Goal: Information Seeking & Learning: Learn about a topic

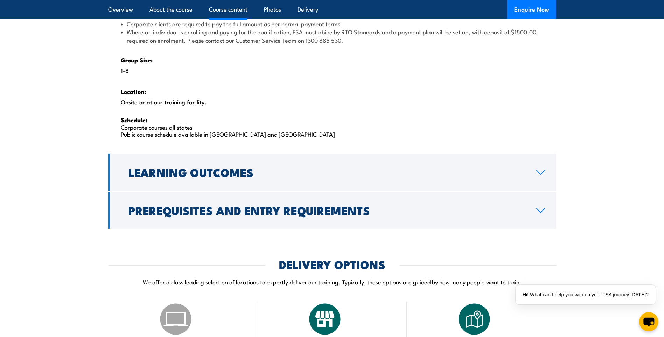
scroll to position [1120, 0]
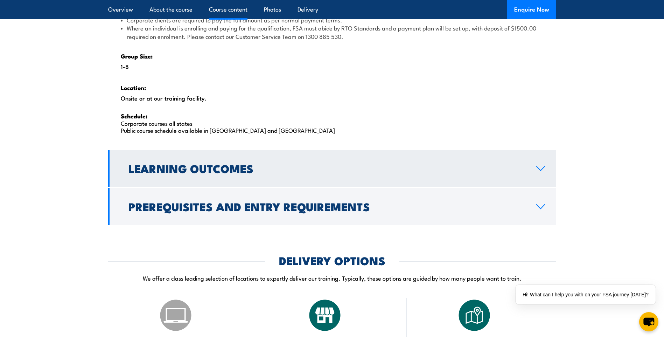
click at [542, 170] on icon at bounding box center [540, 168] width 9 height 6
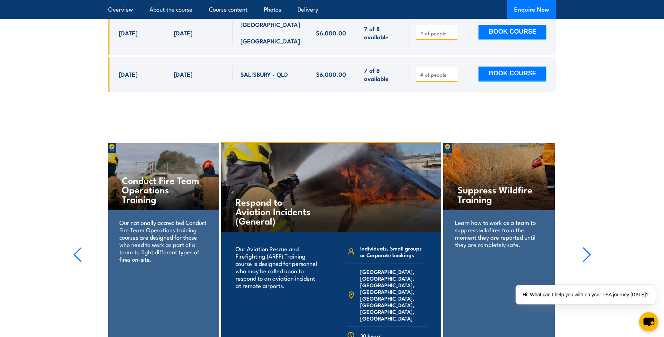
scroll to position [1430, 0]
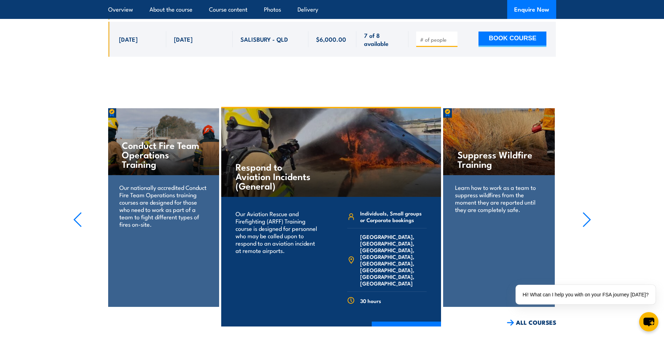
click at [587, 212] on icon "button" at bounding box center [586, 219] width 9 height 15
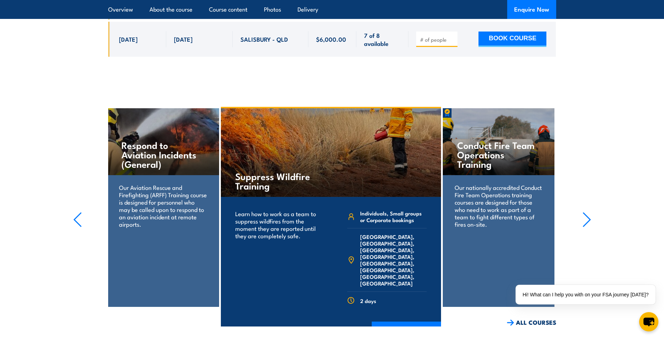
click at [587, 212] on icon "button" at bounding box center [586, 219] width 9 height 15
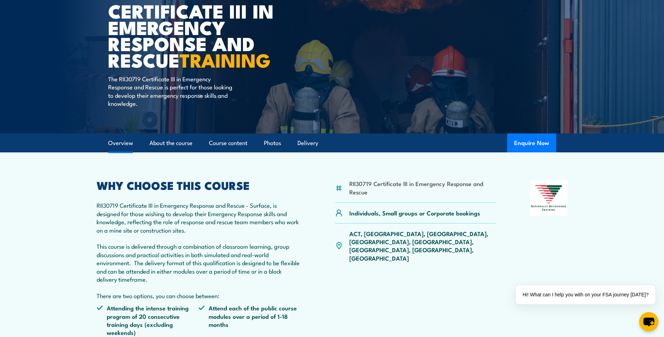
scroll to position [0, 0]
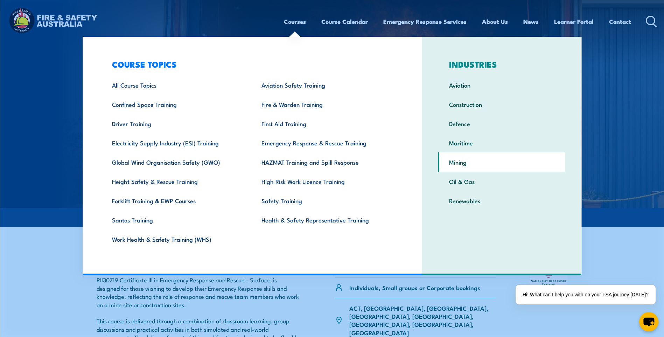
click at [472, 165] on link "Mining" at bounding box center [501, 161] width 127 height 19
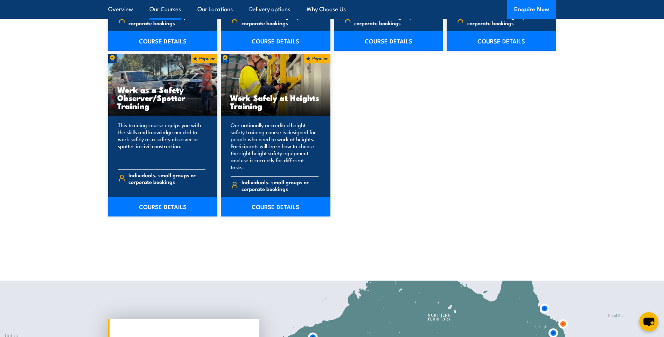
scroll to position [2484, 0]
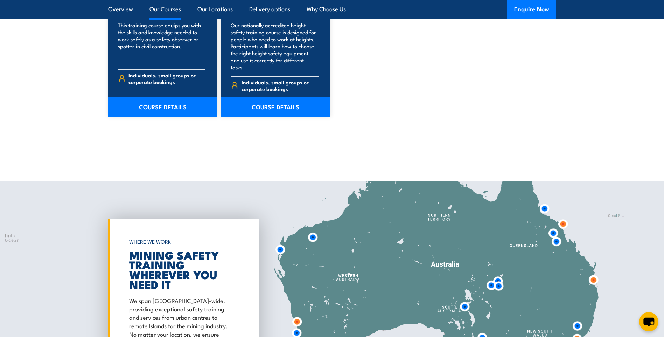
click at [544, 202] on img at bounding box center [544, 208] width 13 height 13
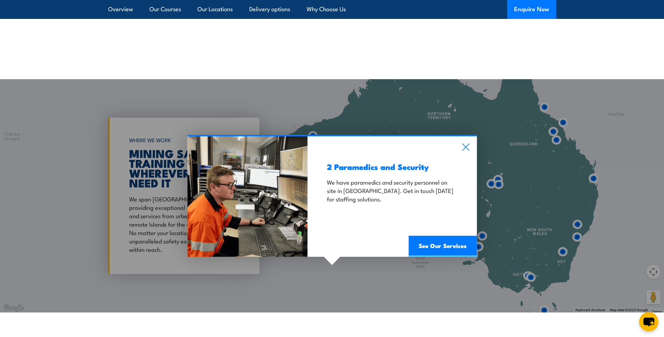
scroll to position [2589, 0]
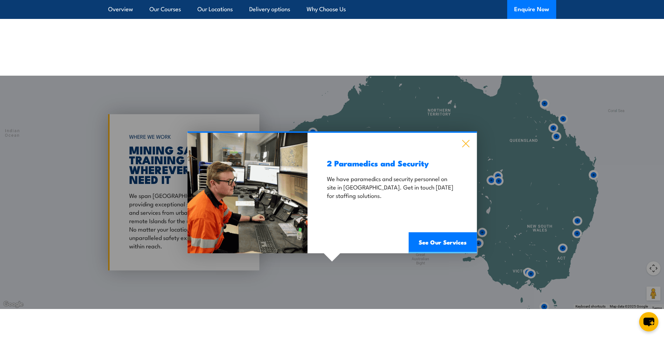
click at [469, 140] on icon at bounding box center [465, 144] width 8 height 8
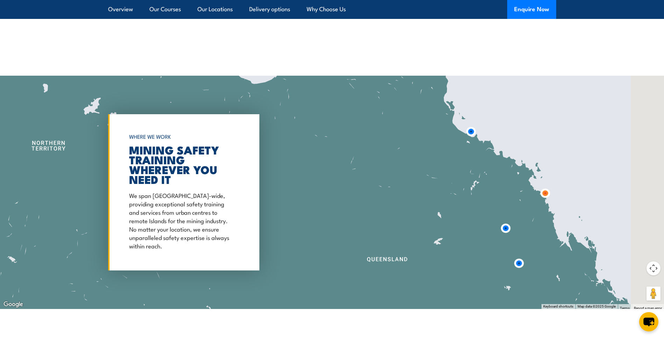
drag, startPoint x: 581, startPoint y: 94, endPoint x: 539, endPoint y: 148, distance: 68.7
click at [539, 148] on div at bounding box center [332, 192] width 664 height 233
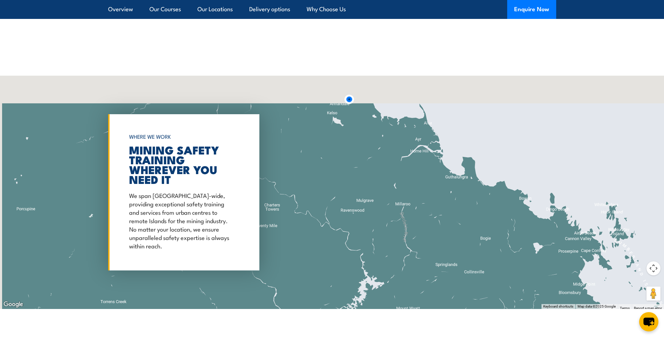
drag, startPoint x: 455, startPoint y: 163, endPoint x: 485, endPoint y: 241, distance: 83.4
click at [485, 241] on div at bounding box center [332, 192] width 664 height 233
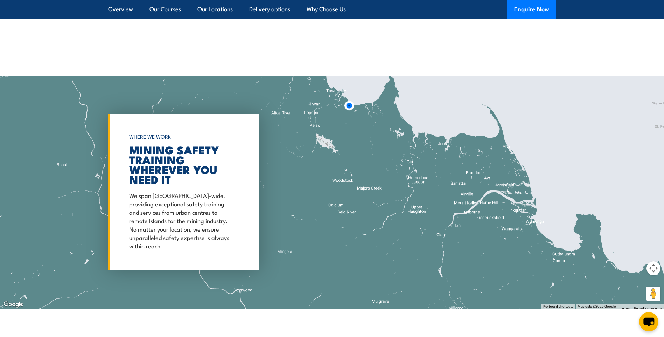
click at [349, 99] on img at bounding box center [349, 105] width 13 height 13
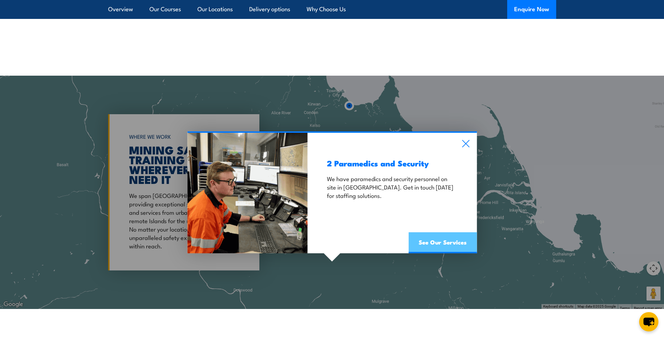
click at [446, 232] on link "See Our Services" at bounding box center [442, 242] width 68 height 21
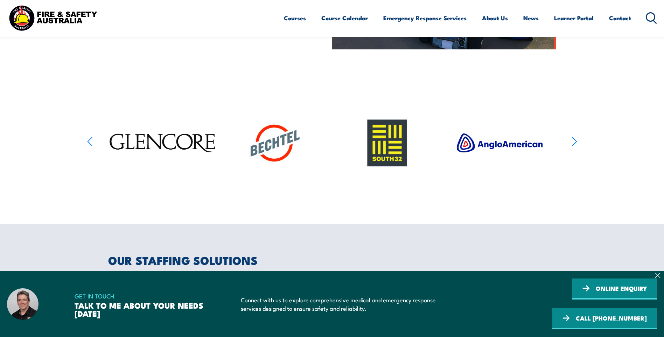
scroll to position [350, 0]
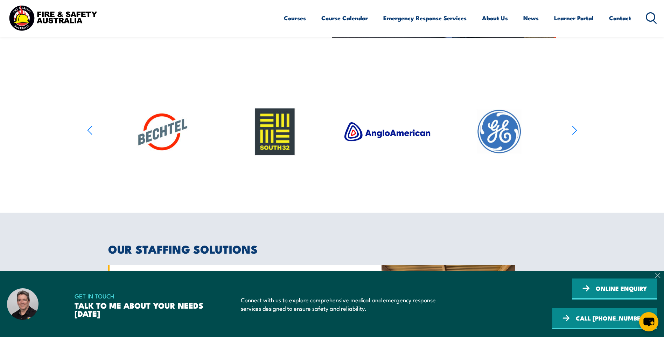
click at [660, 278] on icon at bounding box center [658, 275] width 6 height 6
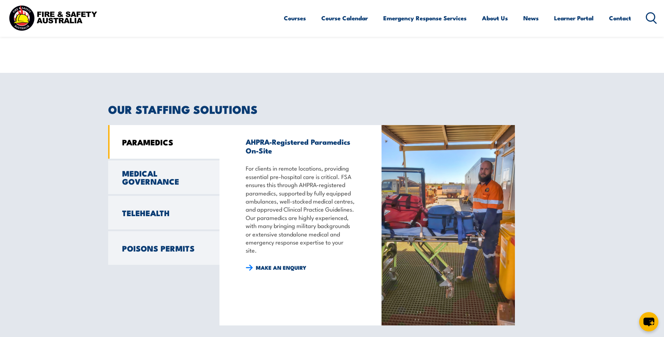
scroll to position [490, 0]
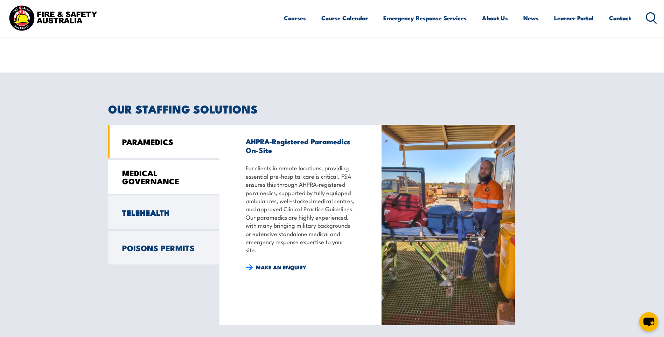
click at [158, 170] on link "MEDICAL GOVERNANCE" at bounding box center [163, 177] width 111 height 34
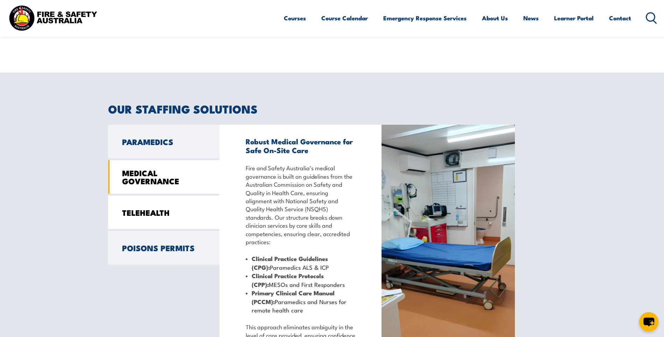
click at [169, 214] on link "TELEHEALTH" at bounding box center [163, 212] width 111 height 34
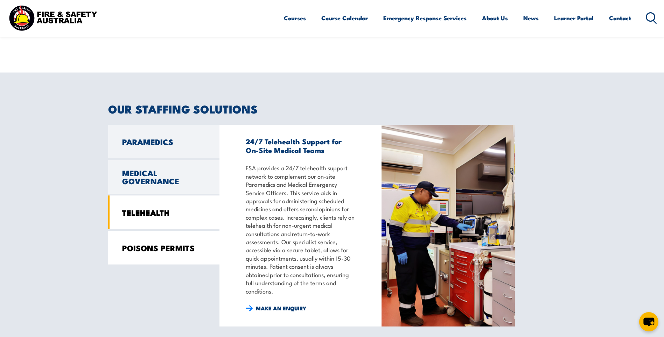
click at [163, 244] on link "POISONS PERMITS" at bounding box center [163, 248] width 111 height 34
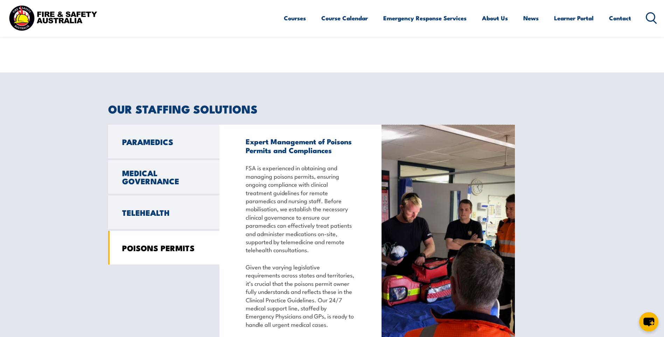
scroll to position [525, 0]
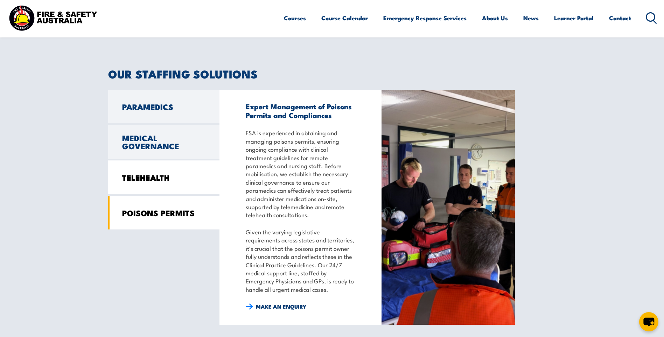
click at [141, 184] on link "TELEHEALTH" at bounding box center [163, 177] width 111 height 34
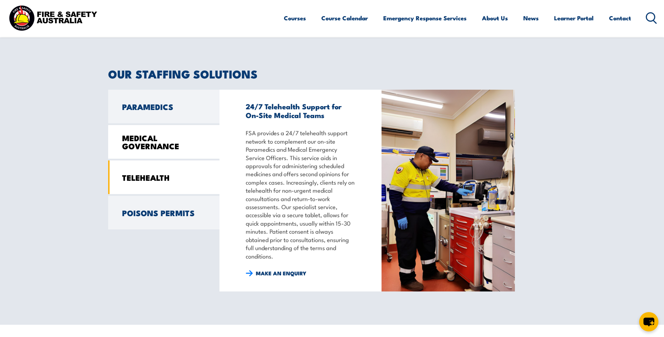
click at [155, 143] on link "MEDICAL GOVERNANCE" at bounding box center [163, 142] width 111 height 34
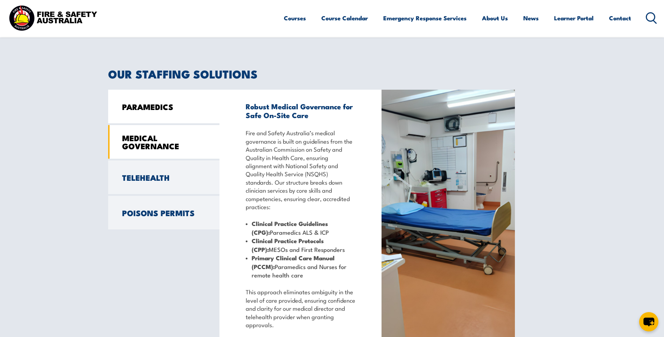
click at [144, 119] on link "PARAMEDICS" at bounding box center [163, 107] width 111 height 34
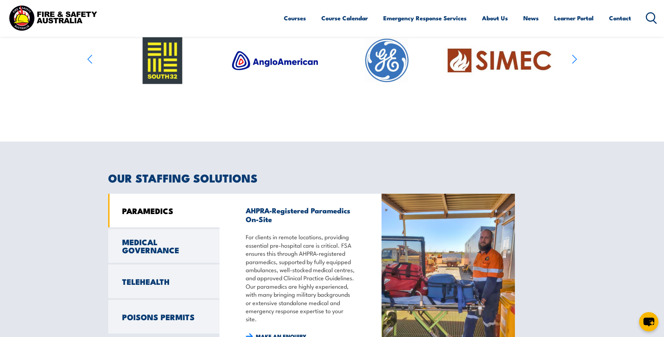
scroll to position [350, 0]
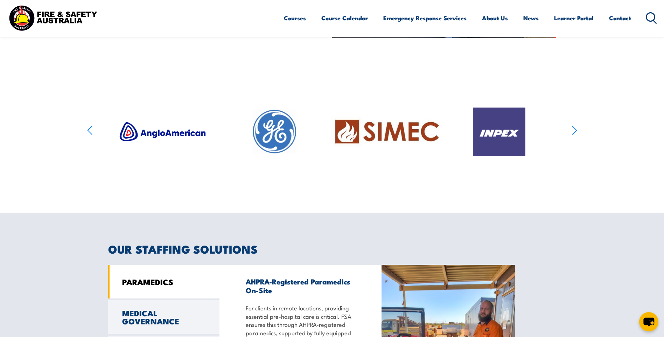
click at [575, 131] on icon "button" at bounding box center [574, 130] width 5 height 10
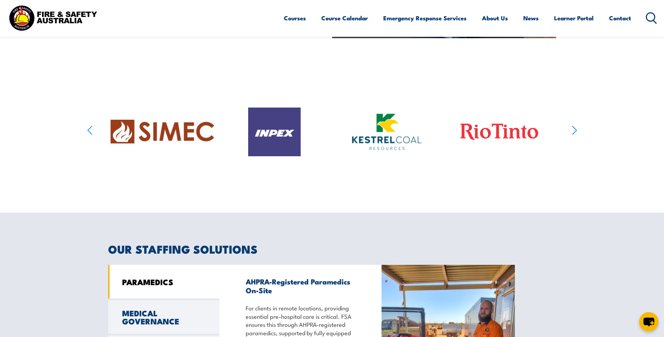
click at [575, 131] on icon "button" at bounding box center [574, 130] width 5 height 10
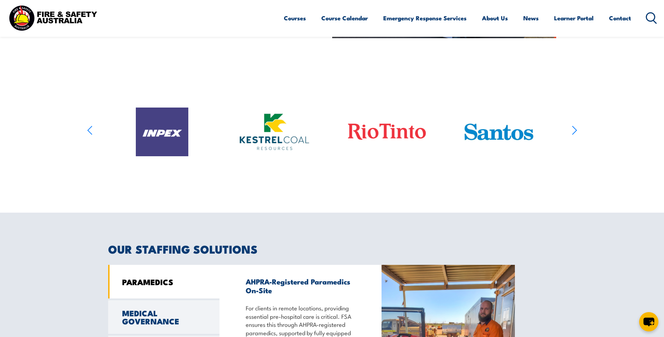
click at [575, 131] on icon "button" at bounding box center [574, 130] width 5 height 10
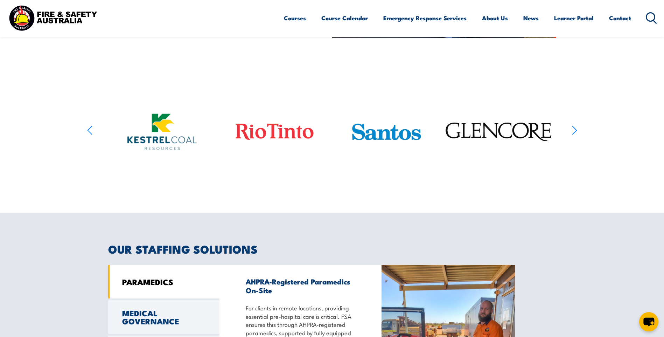
click at [575, 131] on icon "button" at bounding box center [574, 130] width 5 height 10
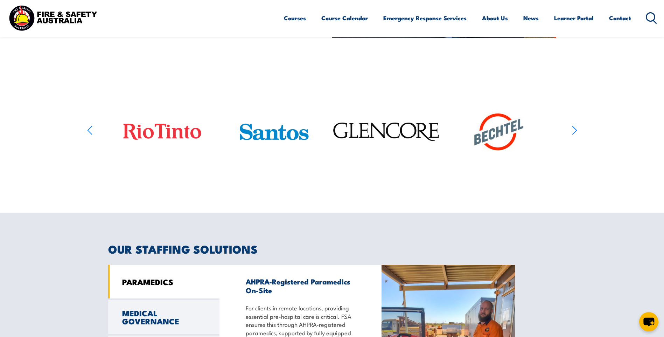
click at [575, 131] on icon "button" at bounding box center [574, 130] width 5 height 10
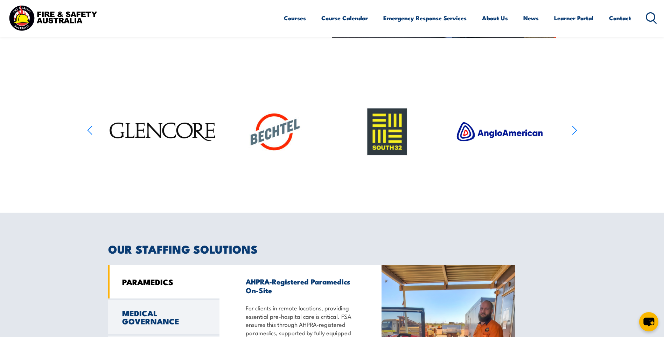
click at [575, 131] on icon "button" at bounding box center [574, 130] width 5 height 10
